Goal: Task Accomplishment & Management: Manage account settings

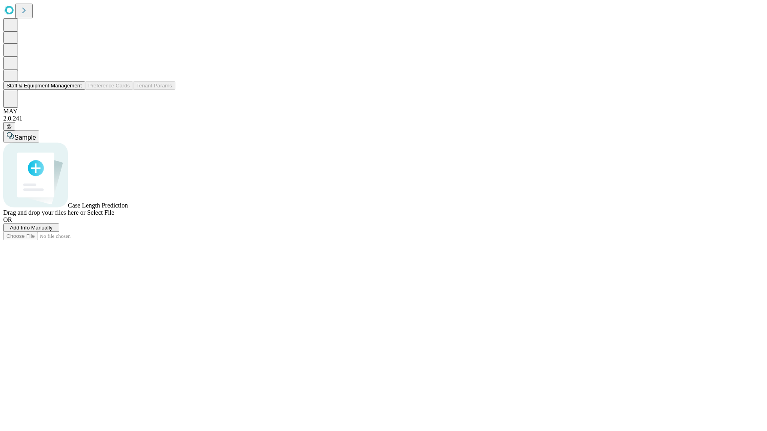
click at [76, 90] on button "Staff & Equipment Management" at bounding box center [44, 85] width 82 height 8
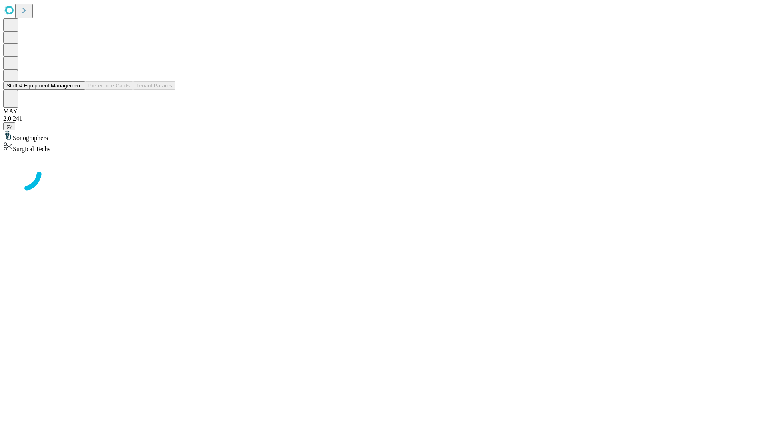
click at [76, 90] on button "Staff & Equipment Management" at bounding box center [44, 85] width 82 height 8
